Goal: Information Seeking & Learning: Find specific fact

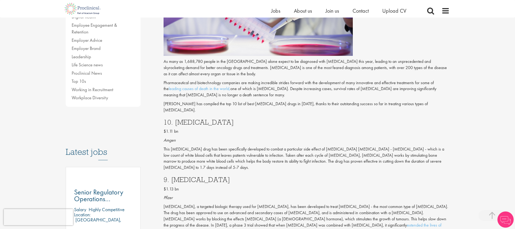
scroll to position [160, 0]
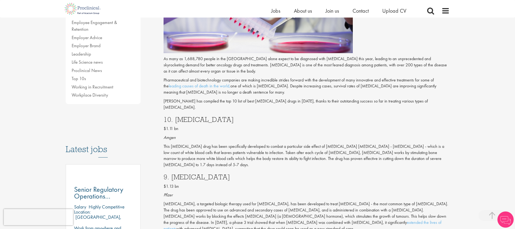
click at [185, 116] on h3 "10. [MEDICAL_DATA]" at bounding box center [306, 119] width 286 height 7
copy h3 "[MEDICAL_DATA]"
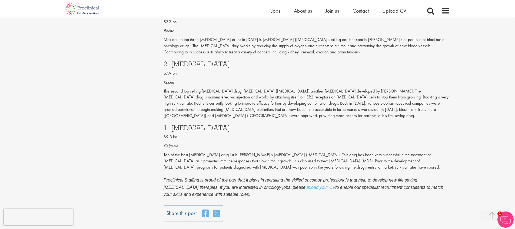
scroll to position [690, 0]
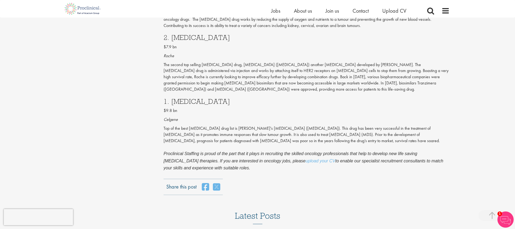
click at [189, 98] on h3 "1. [MEDICAL_DATA]" at bounding box center [306, 101] width 286 height 7
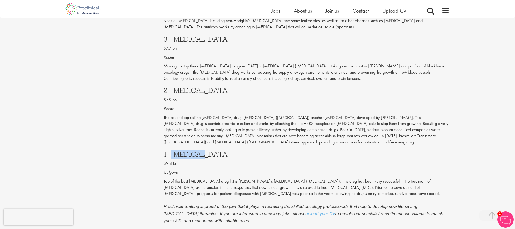
scroll to position [605, 0]
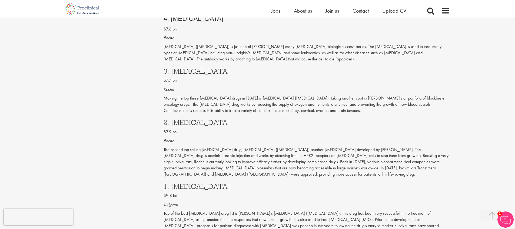
click at [179, 119] on h3 "2. [MEDICAL_DATA]" at bounding box center [306, 122] width 286 height 7
copy h3 "[MEDICAL_DATA]"
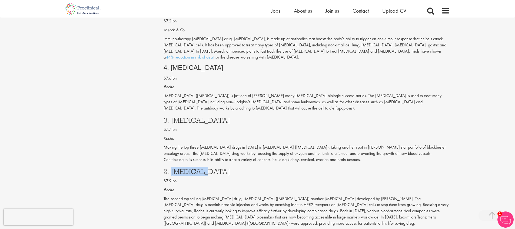
scroll to position [555, 0]
click at [181, 118] on h3 "3. [MEDICAL_DATA]" at bounding box center [306, 121] width 286 height 7
copy h3 "[MEDICAL_DATA]"
drag, startPoint x: 240, startPoint y: 129, endPoint x: 278, endPoint y: 130, distance: 37.8
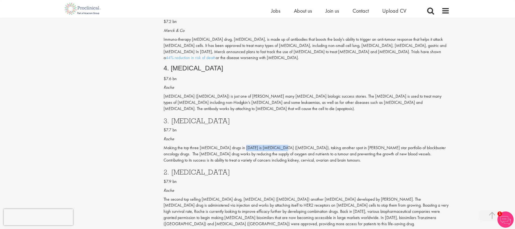
click at [278, 145] on p "Making the top three [MEDICAL_DATA] drugs in [DATE] is [MEDICAL_DATA] ([MEDICAL…" at bounding box center [306, 154] width 286 height 19
copy p "[MEDICAL_DATA] ([MEDICAL_DATA])"
click at [186, 65] on span "4. [MEDICAL_DATA]" at bounding box center [193, 68] width 60 height 7
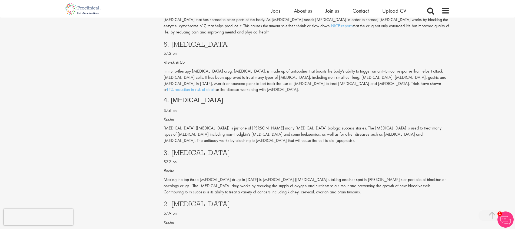
scroll to position [446, 0]
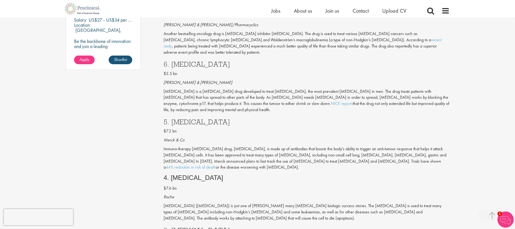
click at [182, 61] on h3 "6. [MEDICAL_DATA]" at bounding box center [306, 64] width 286 height 7
copy h3 "[MEDICAL_DATA]"
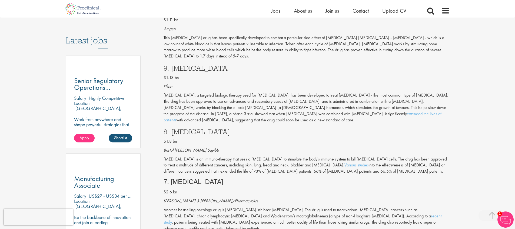
scroll to position [287, 0]
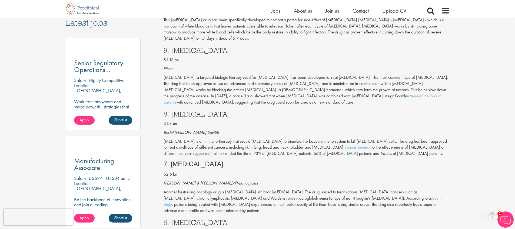
click at [181, 111] on h3 "8. [MEDICAL_DATA]" at bounding box center [306, 114] width 286 height 7
copy h3 "[MEDICAL_DATA]"
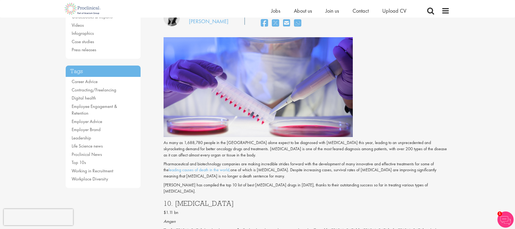
scroll to position [169, 0]
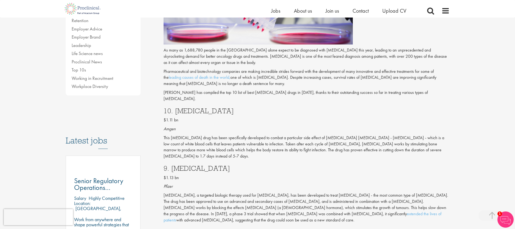
click at [185, 165] on h3 "9. [MEDICAL_DATA]" at bounding box center [306, 168] width 286 height 7
click at [196, 108] on h3 "10. [MEDICAL_DATA]" at bounding box center [306, 111] width 286 height 7
copy h3 "[MEDICAL_DATA]"
